Goal: Task Accomplishment & Management: Use online tool/utility

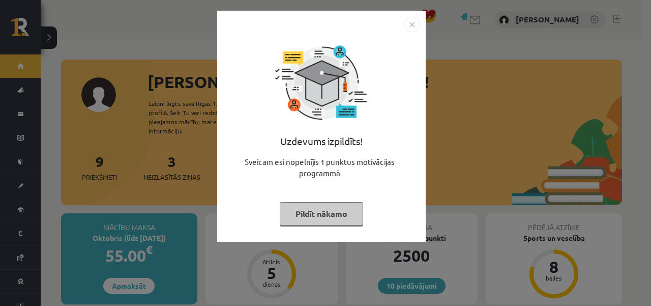
click at [315, 212] on button "Pildīt nākamo" at bounding box center [321, 213] width 83 height 23
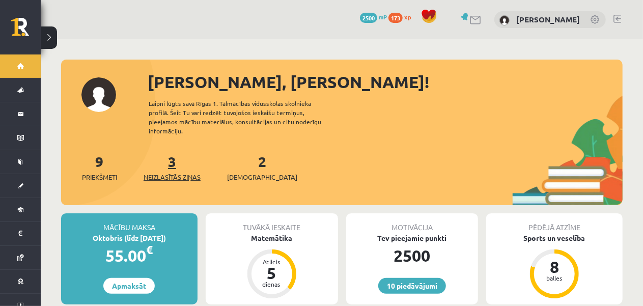
click at [171, 152] on link "3 Neizlasītās ziņas" at bounding box center [172, 167] width 57 height 30
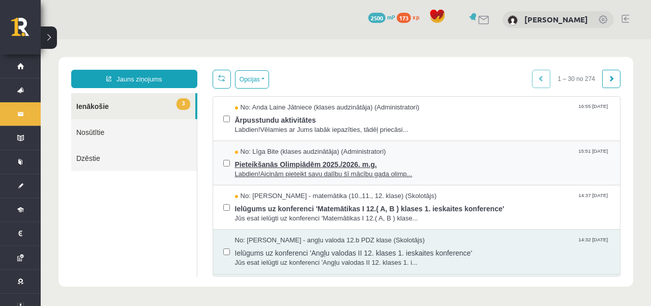
click at [367, 163] on span "Pieteikšanās Olimpiādēm 2025./2026. m.g." at bounding box center [423, 163] width 376 height 13
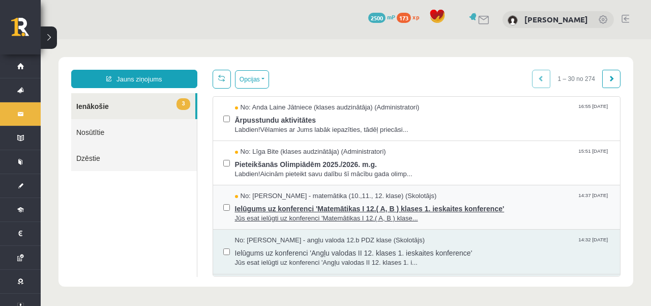
click at [268, 201] on span "Ielūgums uz konferenci 'Matemātikas I 12.( A, B ) klases 1. ieskaites konferenc…" at bounding box center [423, 207] width 376 height 13
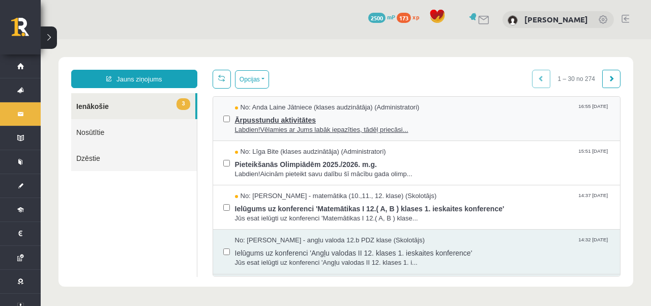
click at [271, 126] on span "Labdien!Vēlamies ar Jums labāk iepazīties, tādēļ priecāsi..." at bounding box center [423, 130] width 376 height 10
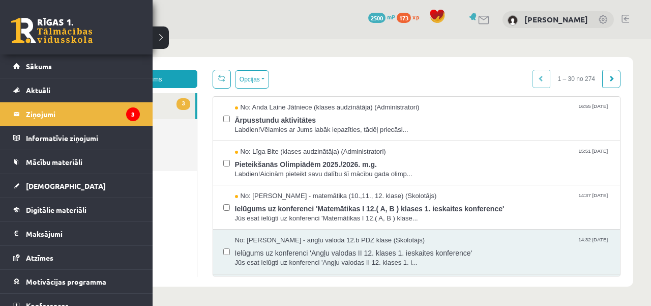
click at [21, 24] on link at bounding box center [51, 30] width 81 height 25
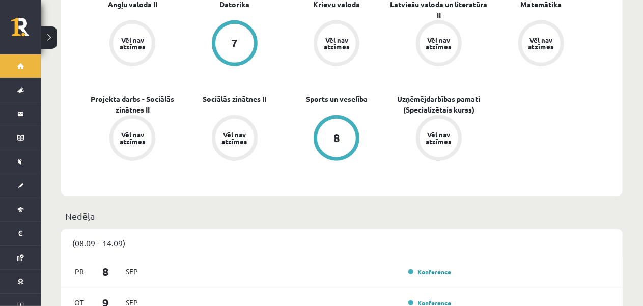
scroll to position [560, 0]
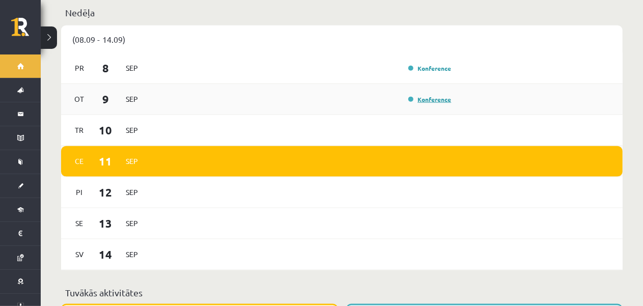
click at [427, 95] on link "Konference" at bounding box center [429, 99] width 43 height 8
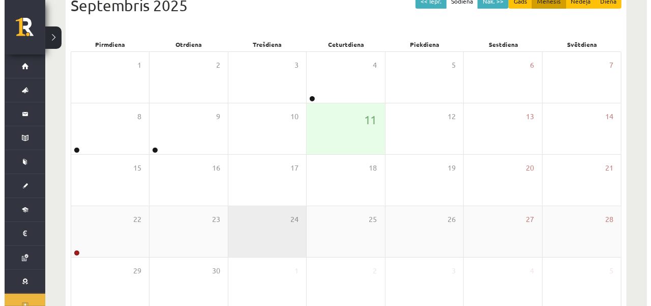
scroll to position [179, 0]
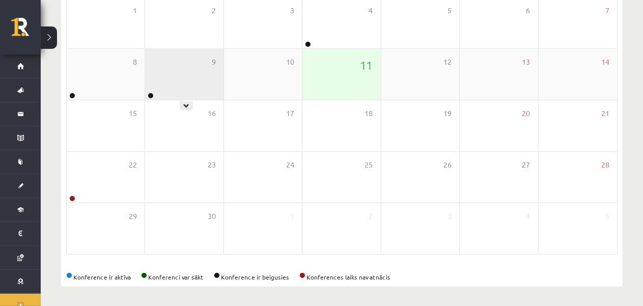
click at [194, 92] on div "9" at bounding box center [184, 74] width 78 height 51
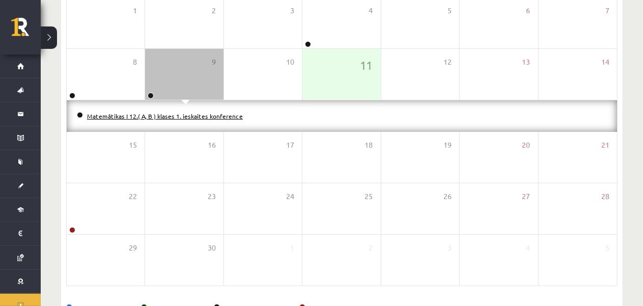
click at [174, 116] on link "Matemātikas I 12.( A, B ) klases 1. ieskaites konference" at bounding box center [165, 116] width 156 height 8
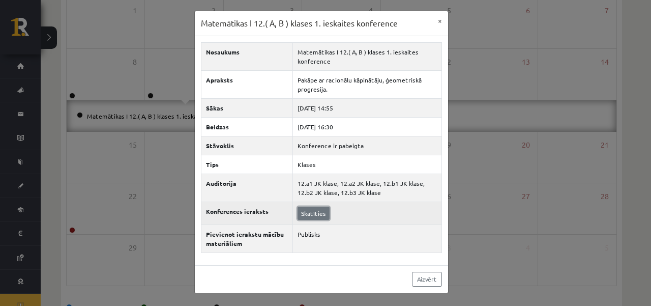
click at [311, 207] on link "Skatīties" at bounding box center [314, 213] width 32 height 13
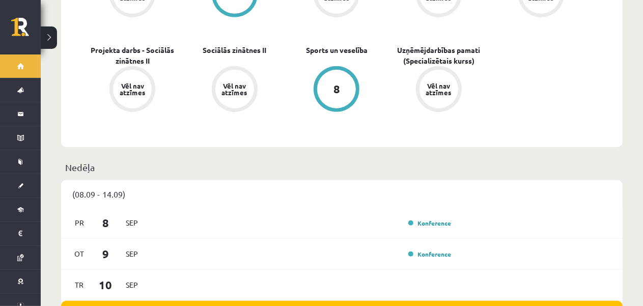
scroll to position [151, 0]
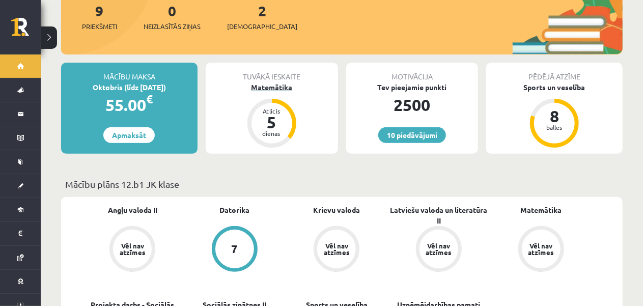
click at [274, 82] on div "Matemātika" at bounding box center [272, 87] width 132 height 11
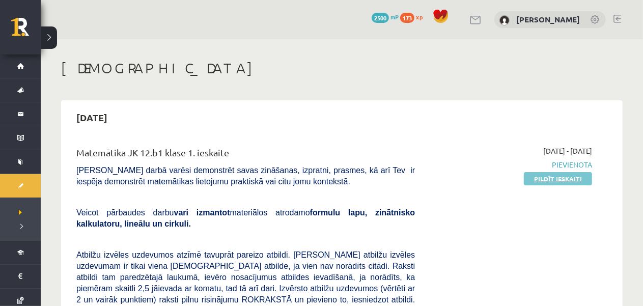
click at [528, 177] on link "Pildīt ieskaiti" at bounding box center [558, 178] width 68 height 13
